Goal: Transaction & Acquisition: Subscribe to service/newsletter

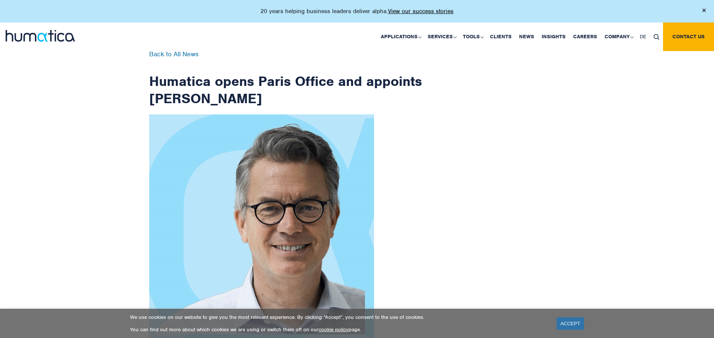
scroll to position [1195, 0]
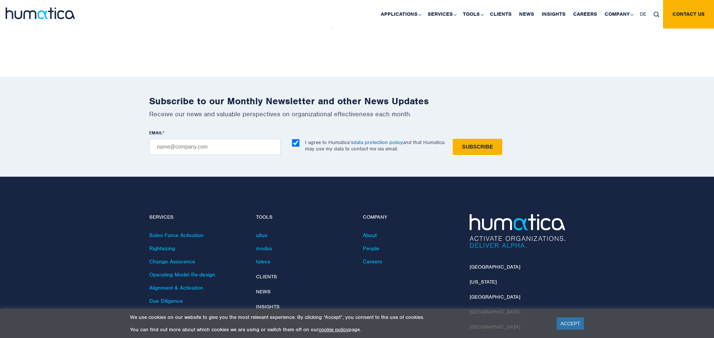
checkbox input "true"
type input "[EMAIL_ADDRESS][DOMAIN_NAME]"
click at [453, 139] on input "Subscribe" at bounding box center [477, 147] width 49 height 16
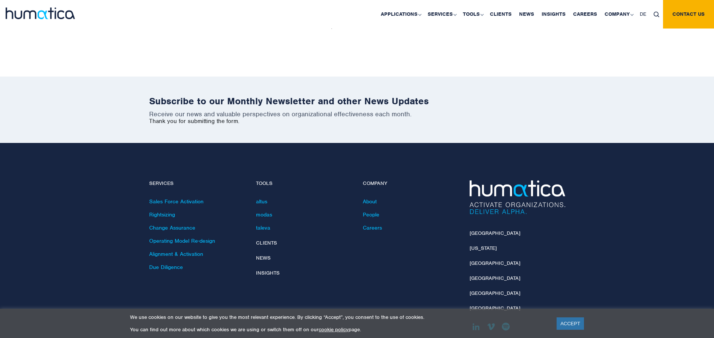
scroll to position [1162, 0]
